Goal: Check status

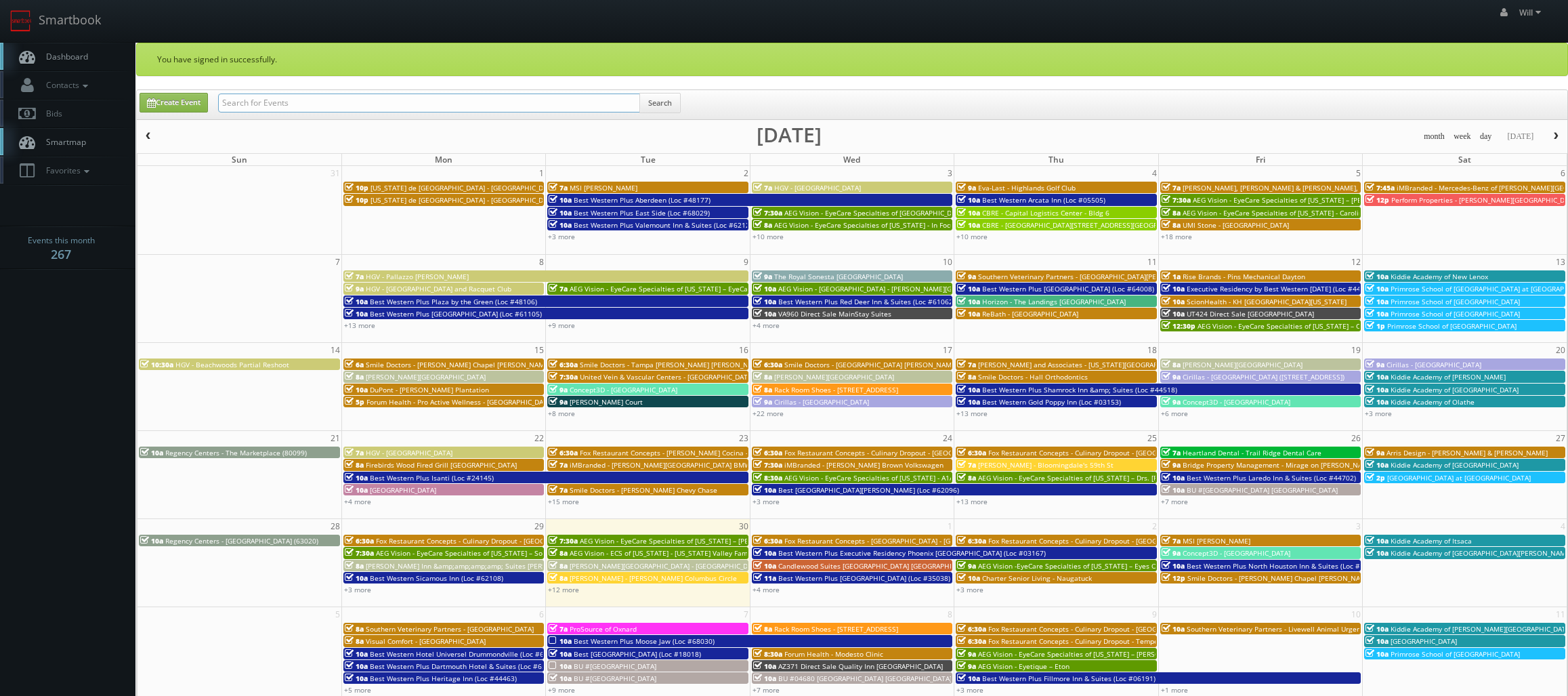
click at [366, 103] on input "text" at bounding box center [429, 103] width 422 height 19
paste input "(09-08-25) Best Western Plus Plaza by the Green (Loc #48106)"
drag, startPoint x: 265, startPoint y: 103, endPoint x: -76, endPoint y: 60, distance: 343.7
click at [0, 60] on html "Smartbook Toggle Side Navigation Toggle Top Navigation Will Will Profile Logout…" at bounding box center [784, 488] width 1568 height 977
type input "Best Western Plus Plaza by the Green (Loc #48106)"
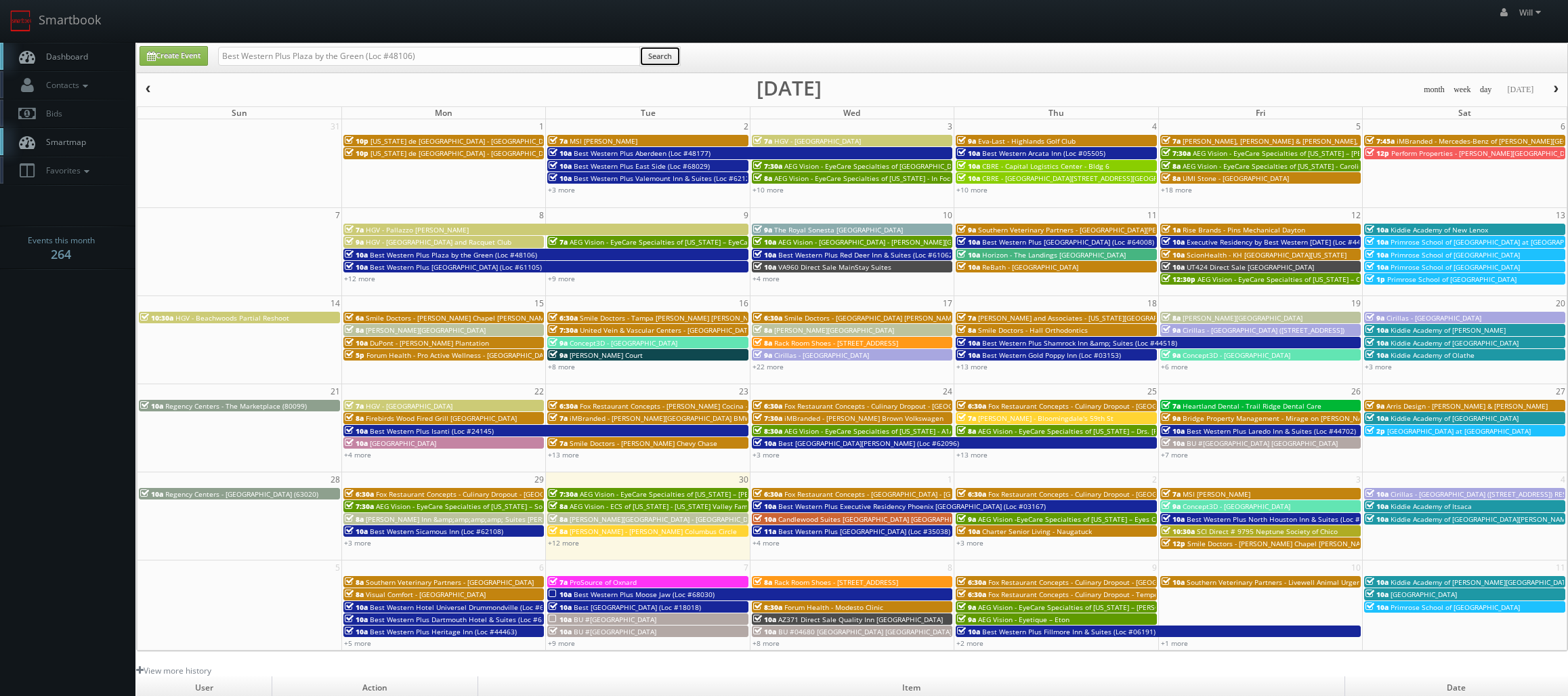
click at [671, 52] on button "Search" at bounding box center [660, 56] width 42 height 20
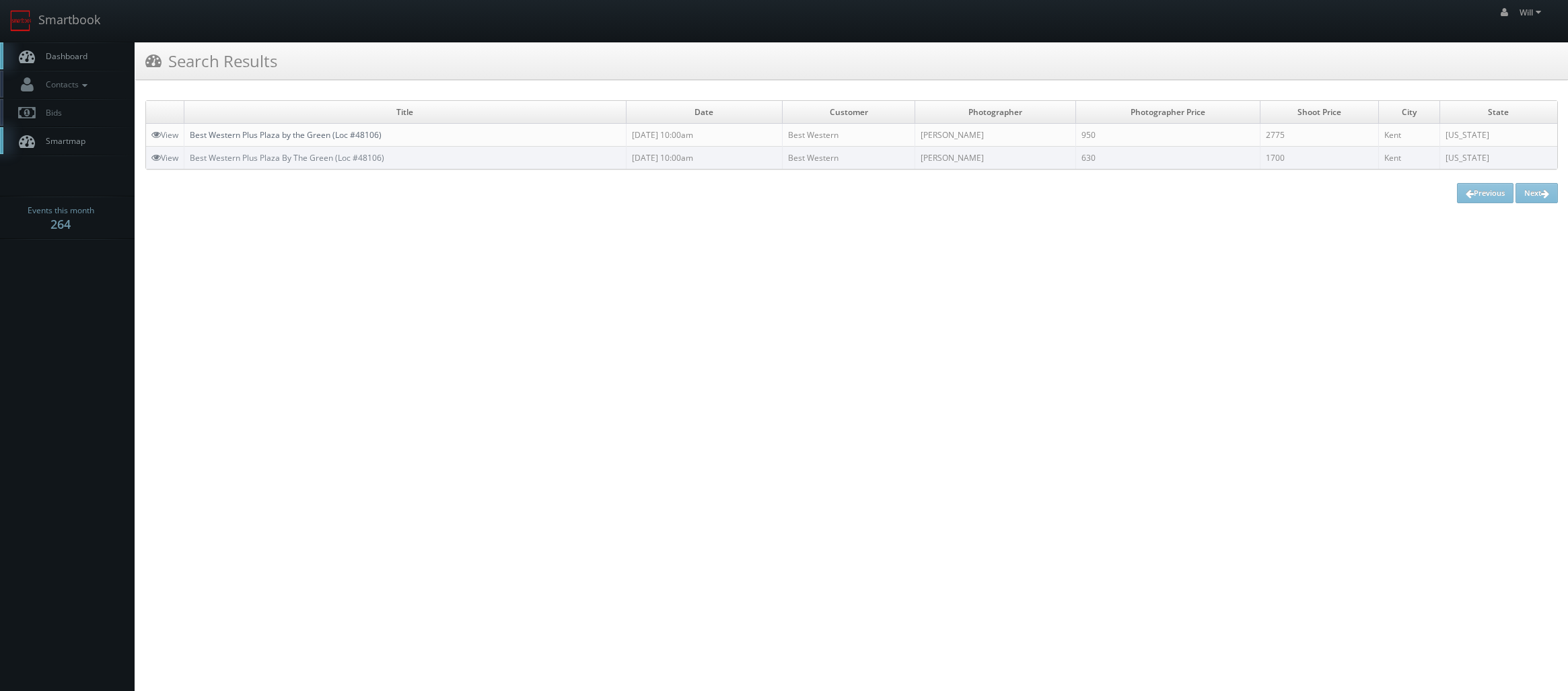
click at [311, 133] on link "Best Western Plus Plaza by the Green (Loc #48106)" at bounding box center [286, 135] width 192 height 11
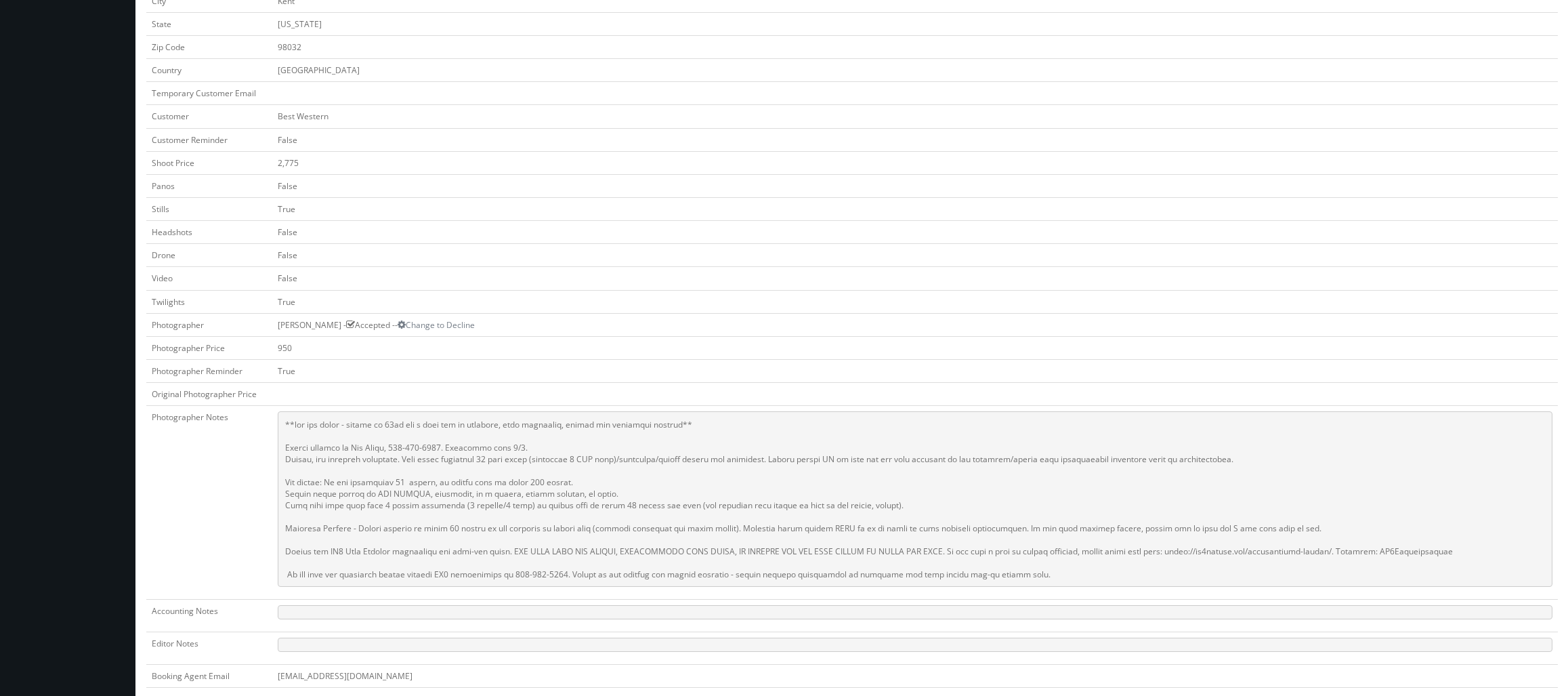
scroll to position [338, 0]
